Goal: Find specific page/section: Find specific page/section

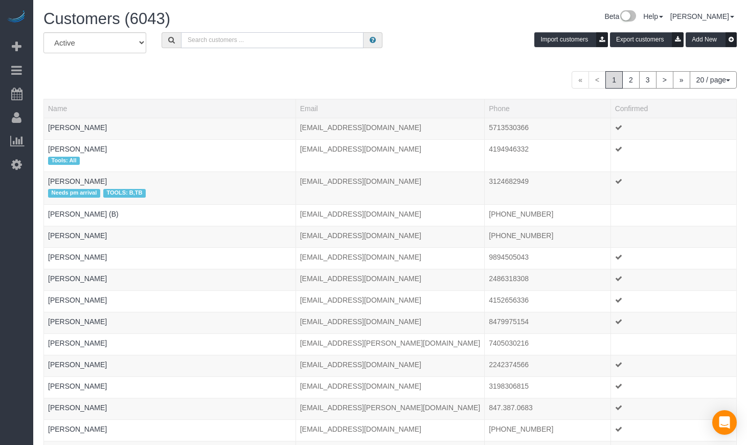
click at [235, 37] on input "text" at bounding box center [272, 40] width 183 height 16
paste input "[PERSON_NAME]"
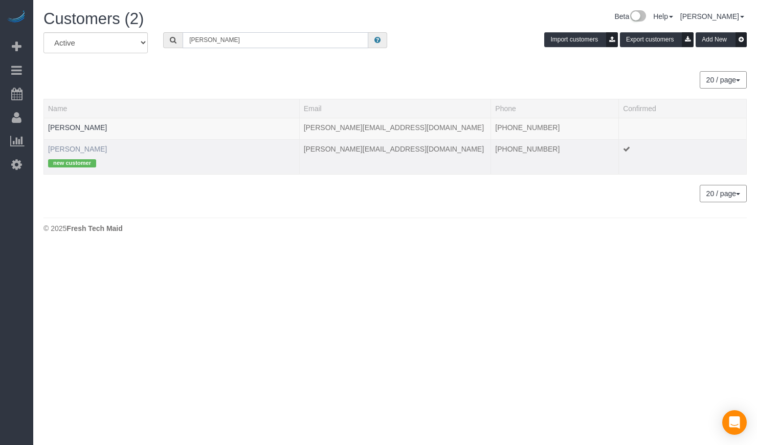
type input "[PERSON_NAME]"
click at [82, 145] on link "[PERSON_NAME]" at bounding box center [77, 149] width 59 height 8
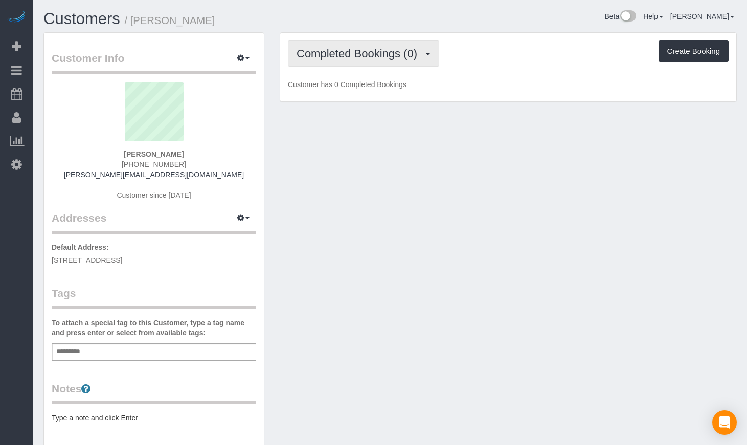
click at [336, 51] on span "Completed Bookings (0)" at bounding box center [360, 53] width 126 height 13
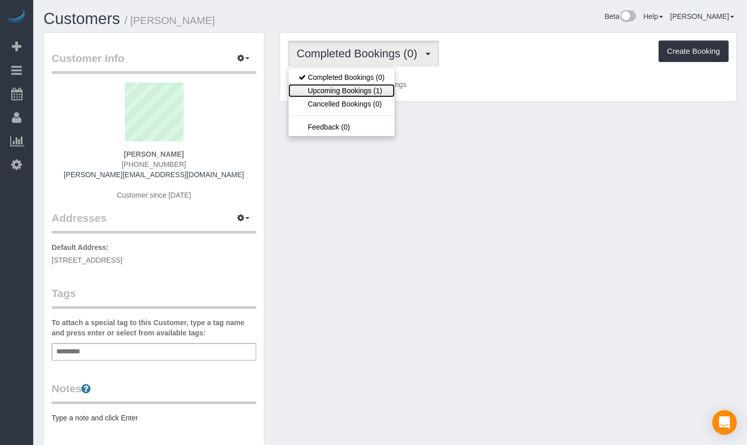
click at [338, 90] on link "Upcoming Bookings (1)" at bounding box center [342, 90] width 106 height 13
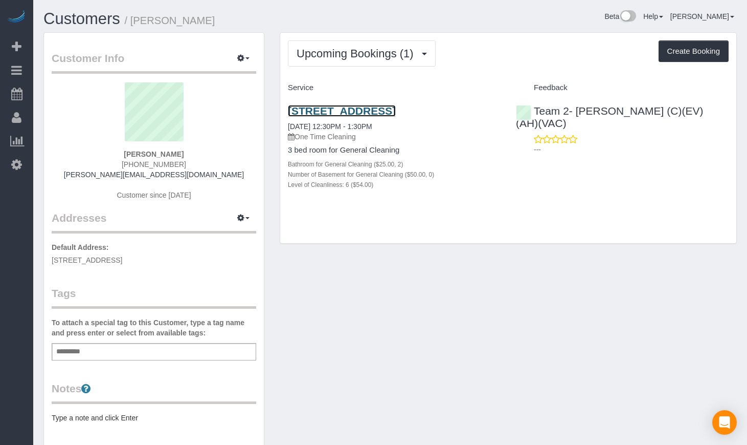
click at [350, 112] on link "[STREET_ADDRESS]" at bounding box center [342, 111] width 108 height 12
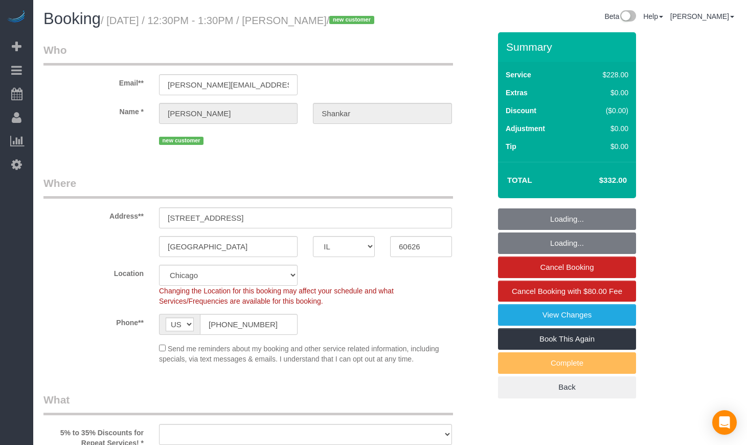
select select "IL"
select select "spot1"
select select "number:1"
select select "number:58"
select select "number:139"
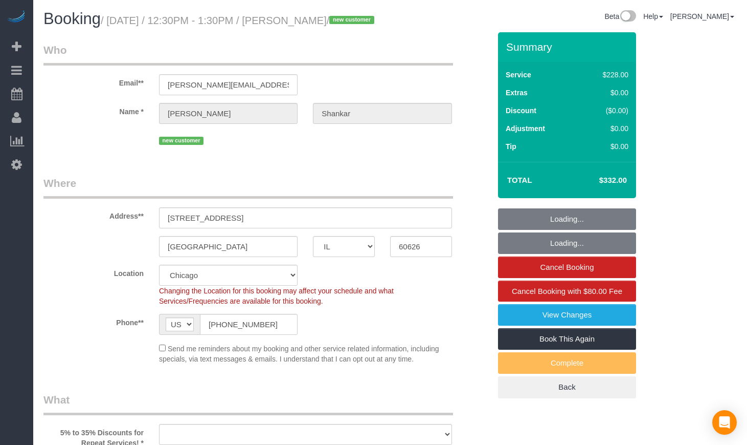
select select "number:106"
select select "object:1055"
select select "512"
select select "2"
select select "6"
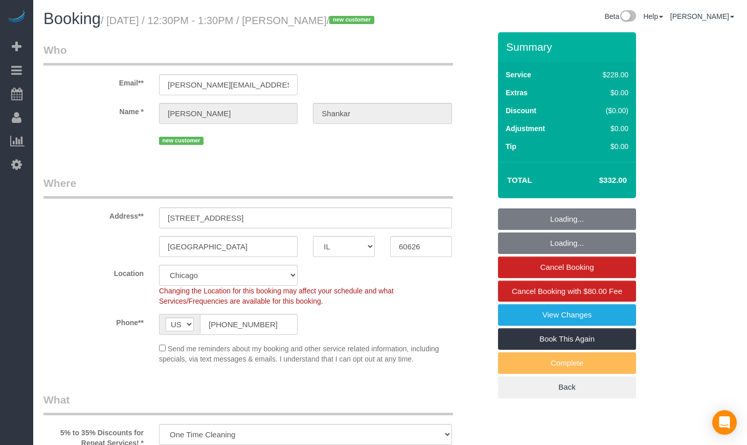
select select "2"
select select "6"
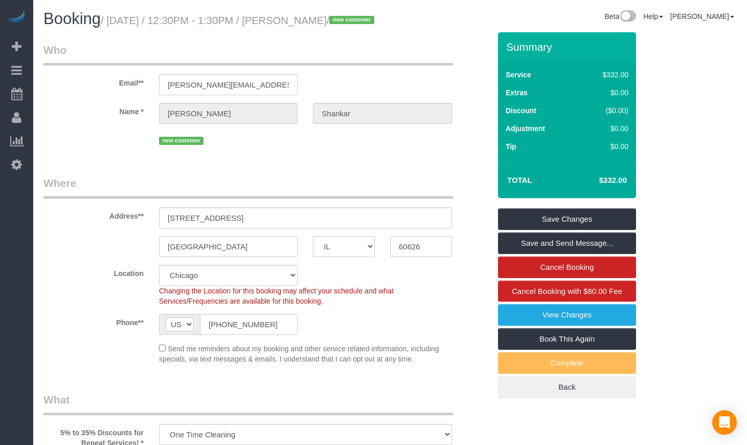
drag, startPoint x: 363, startPoint y: 16, endPoint x: 289, endPoint y: 19, distance: 74.2
click at [289, 19] on small "/ August 29, 2025 / 12:30PM - 1:30PM / Ananth Shankar / new customer" at bounding box center [239, 20] width 277 height 11
copy small "[PERSON_NAME]"
